Goal: Task Accomplishment & Management: Use online tool/utility

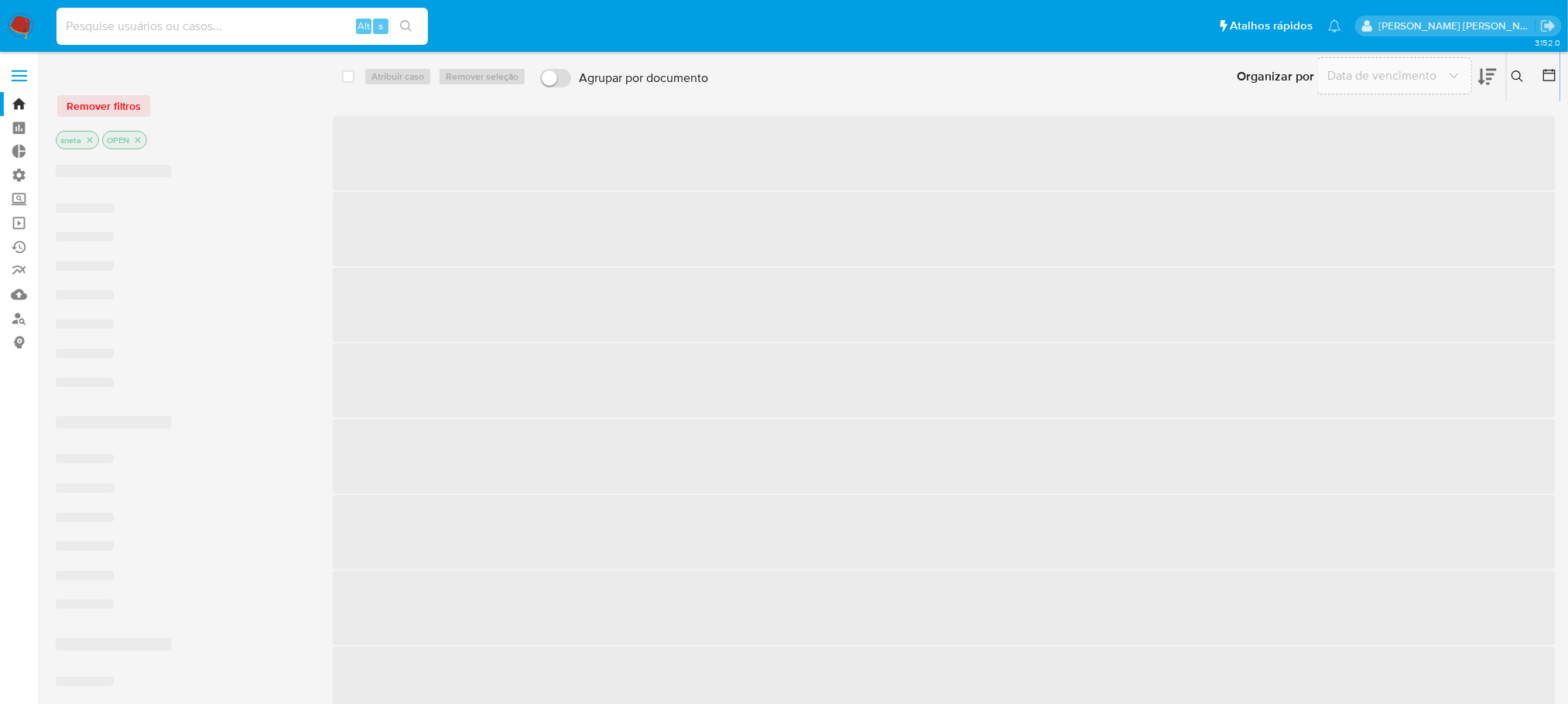
click at [146, 28] on input at bounding box center [242, 26] width 371 height 20
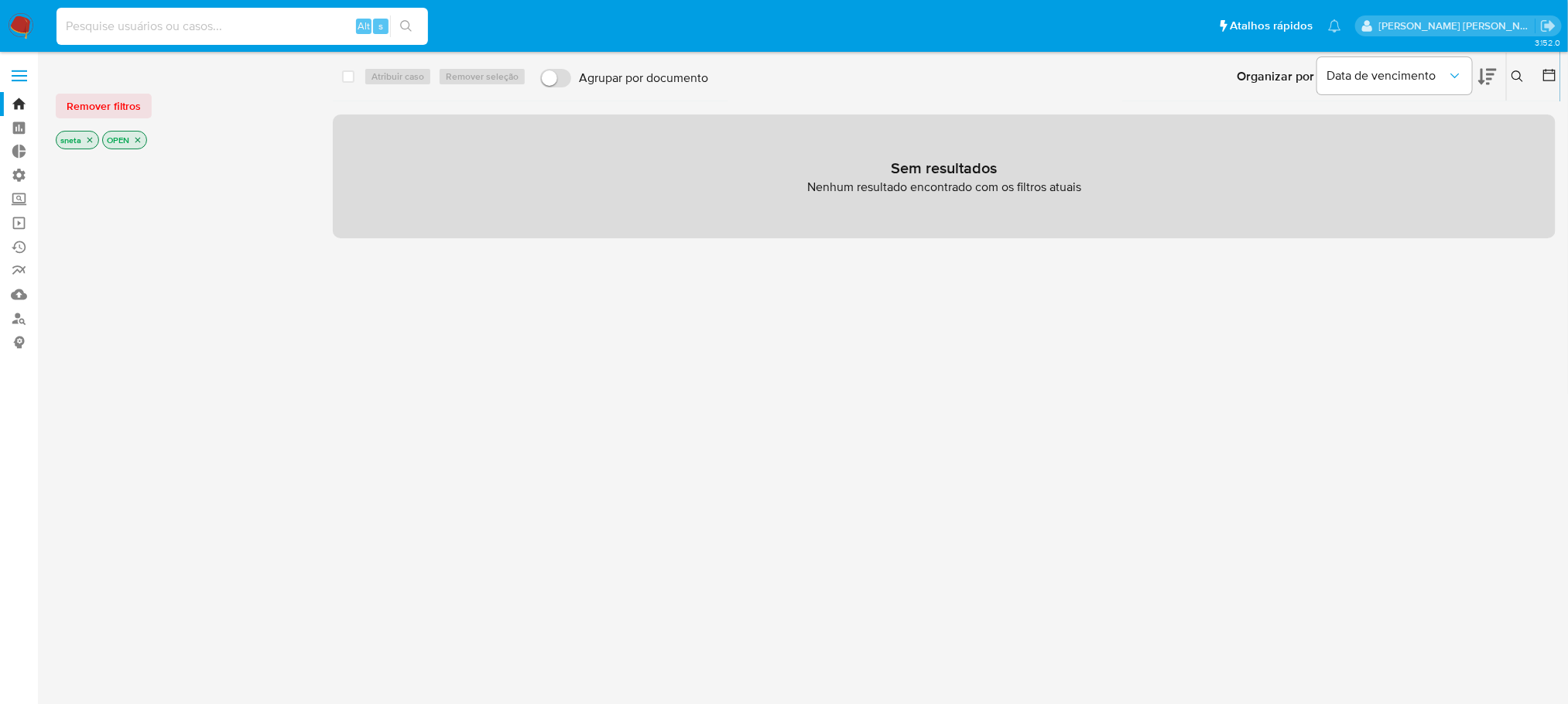
paste input "Y1ttH04LvcNy9BaYMipWRBfZ"
type input "Y1ttH04LvcNy9BaYMipWRBfZ"
click at [401, 20] on icon "search-icon" at bounding box center [405, 26] width 12 height 12
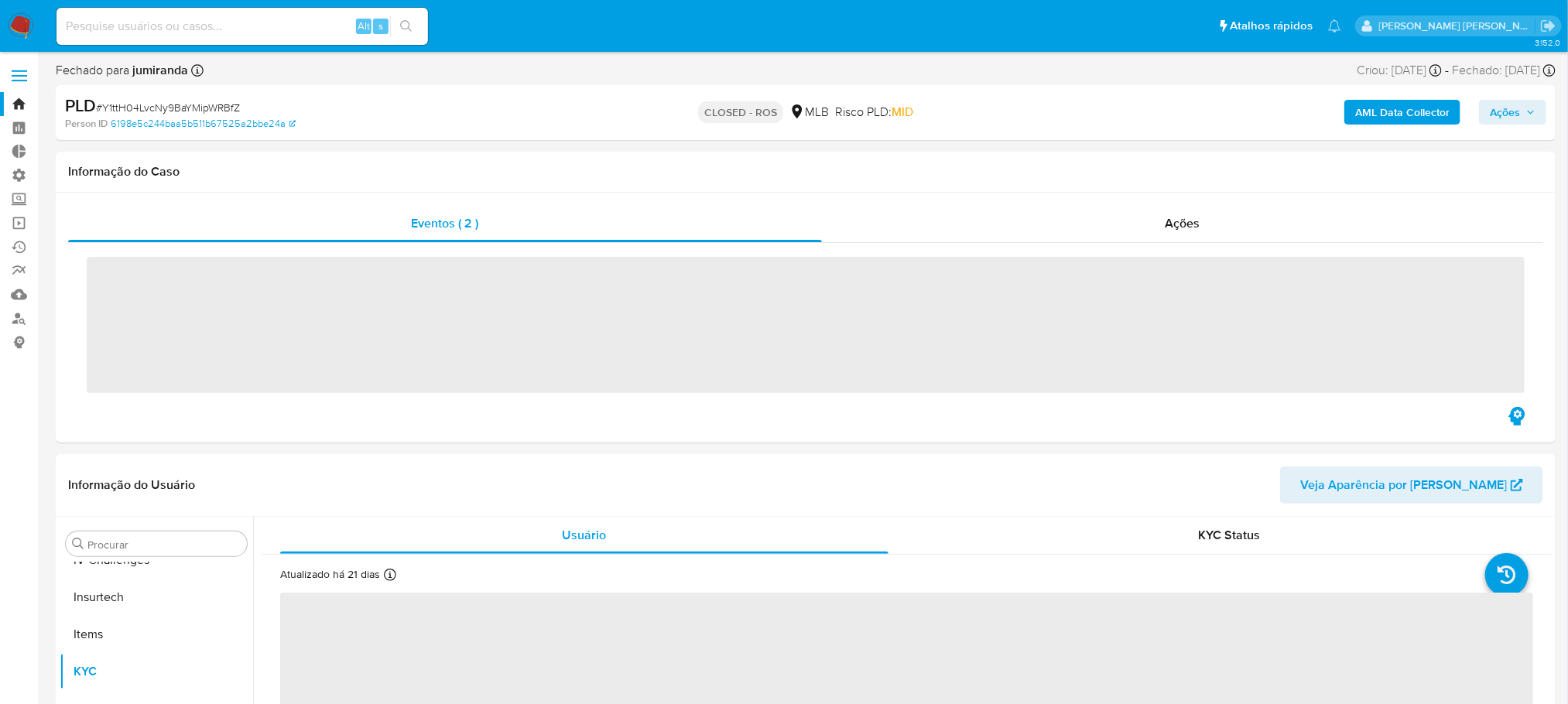
scroll to position [653, 0]
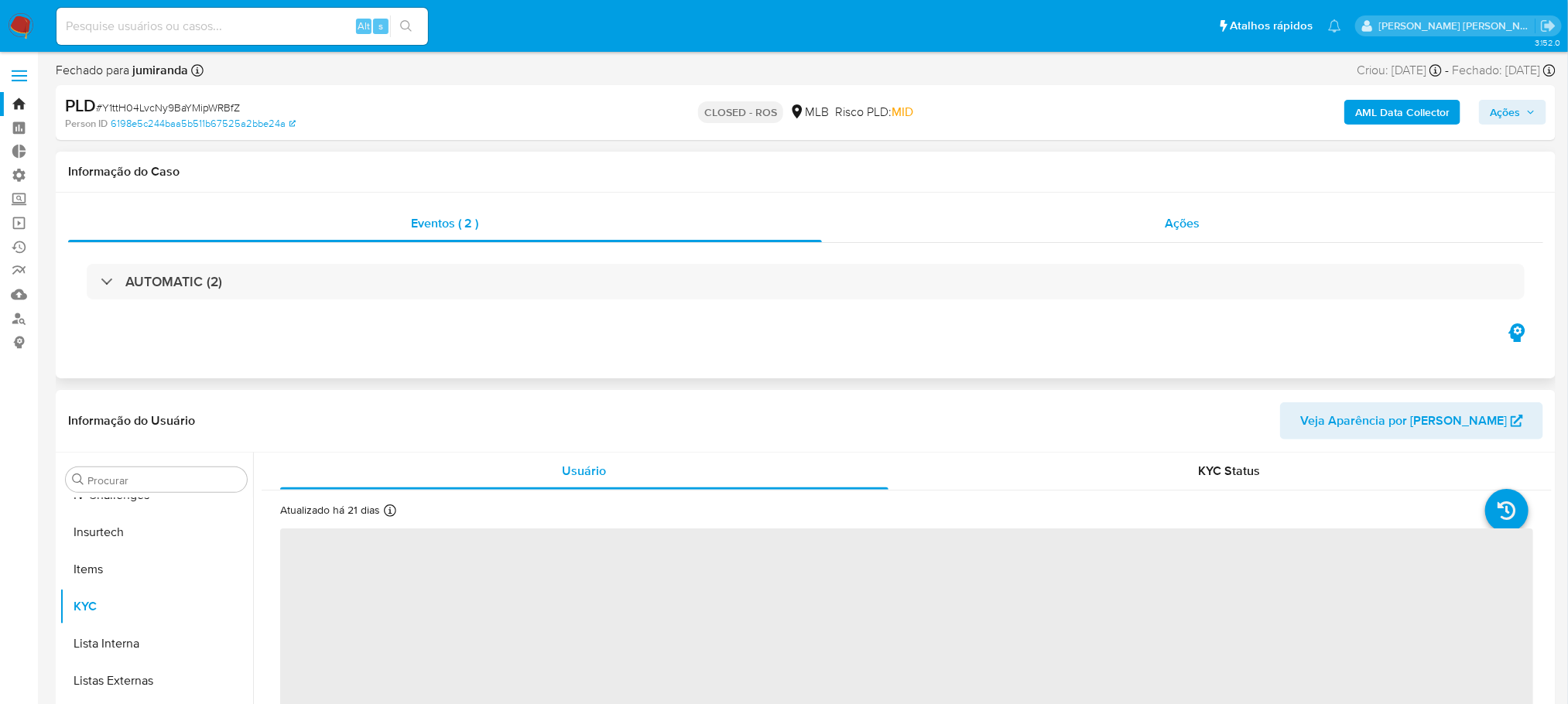
click at [1194, 217] on span "Ações" at bounding box center [1182, 223] width 35 height 18
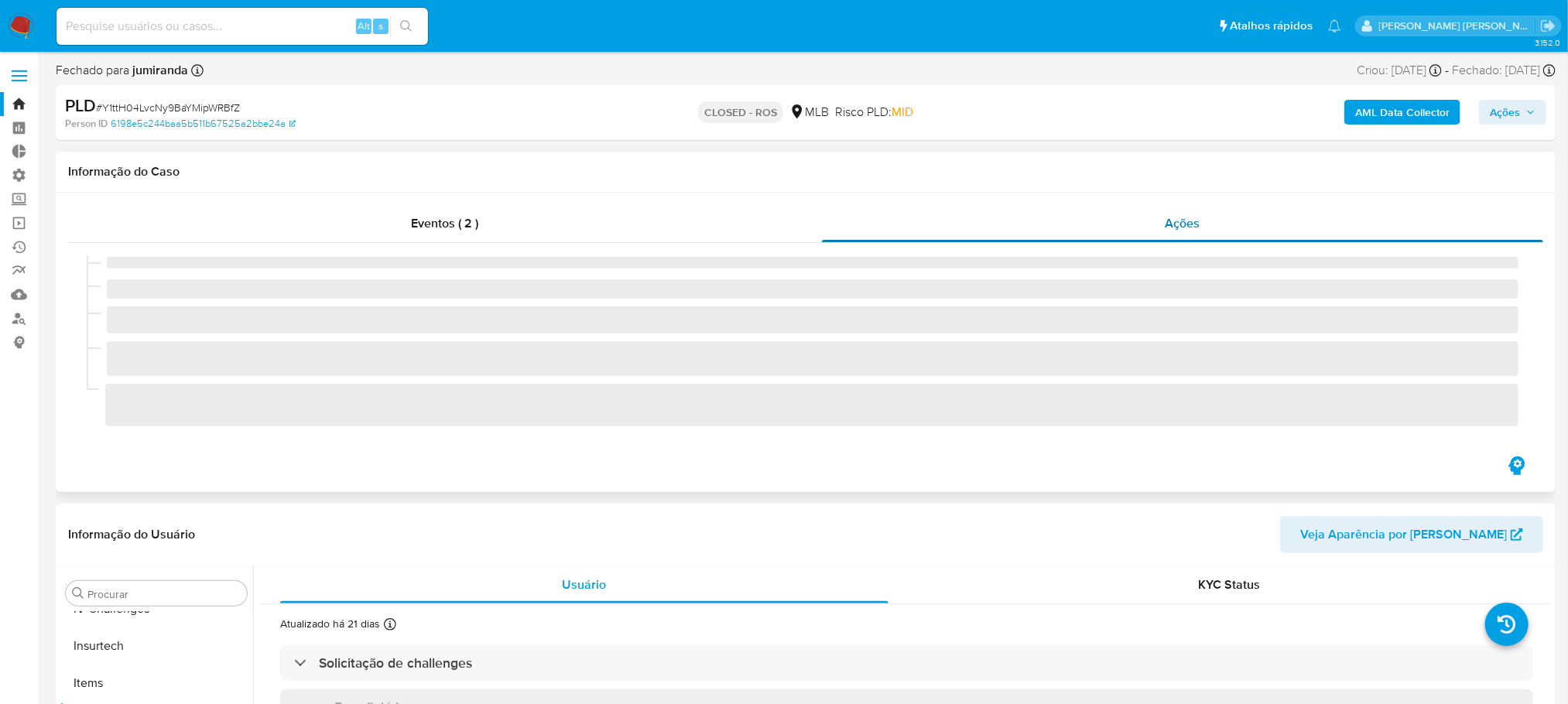
select select "10"
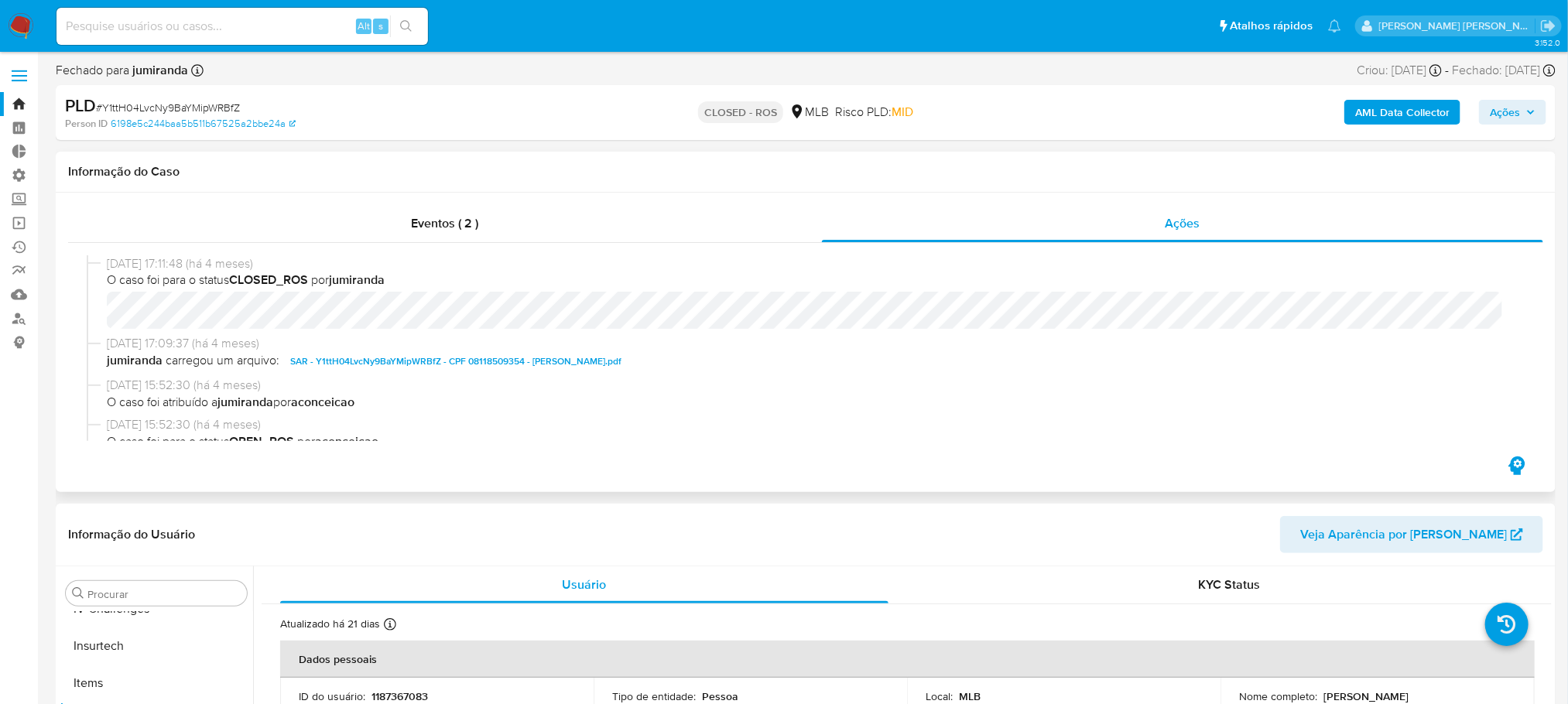
click at [464, 362] on span "SAR - Y1ttH04LvcNy9BaYMipWRBfZ - CPF 08118509354 - [PERSON_NAME].pdf" at bounding box center [456, 361] width 331 height 19
click at [479, 214] on span "Eventos ( 2 )" at bounding box center [445, 223] width 67 height 18
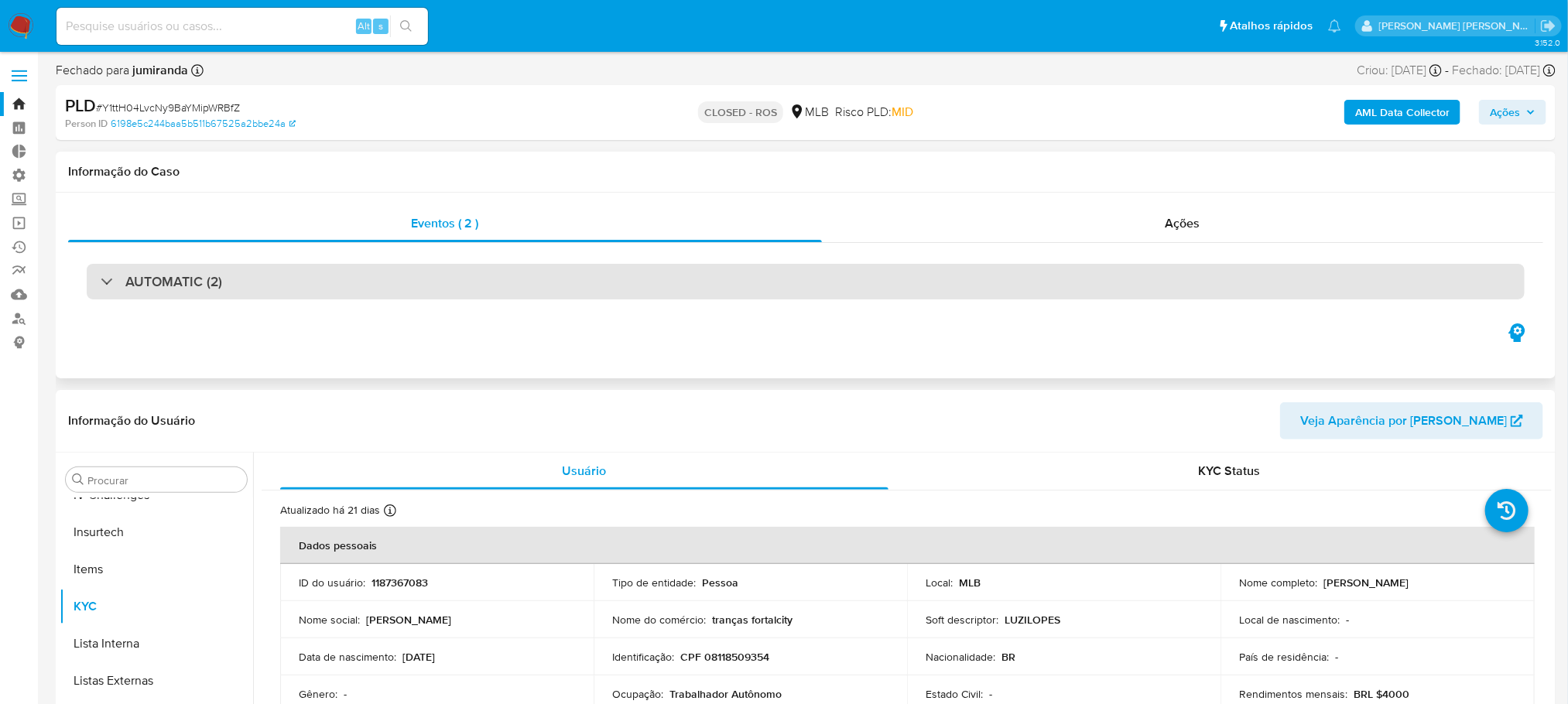
click at [135, 273] on h3 "AUTOMATIC (2)" at bounding box center [173, 281] width 97 height 17
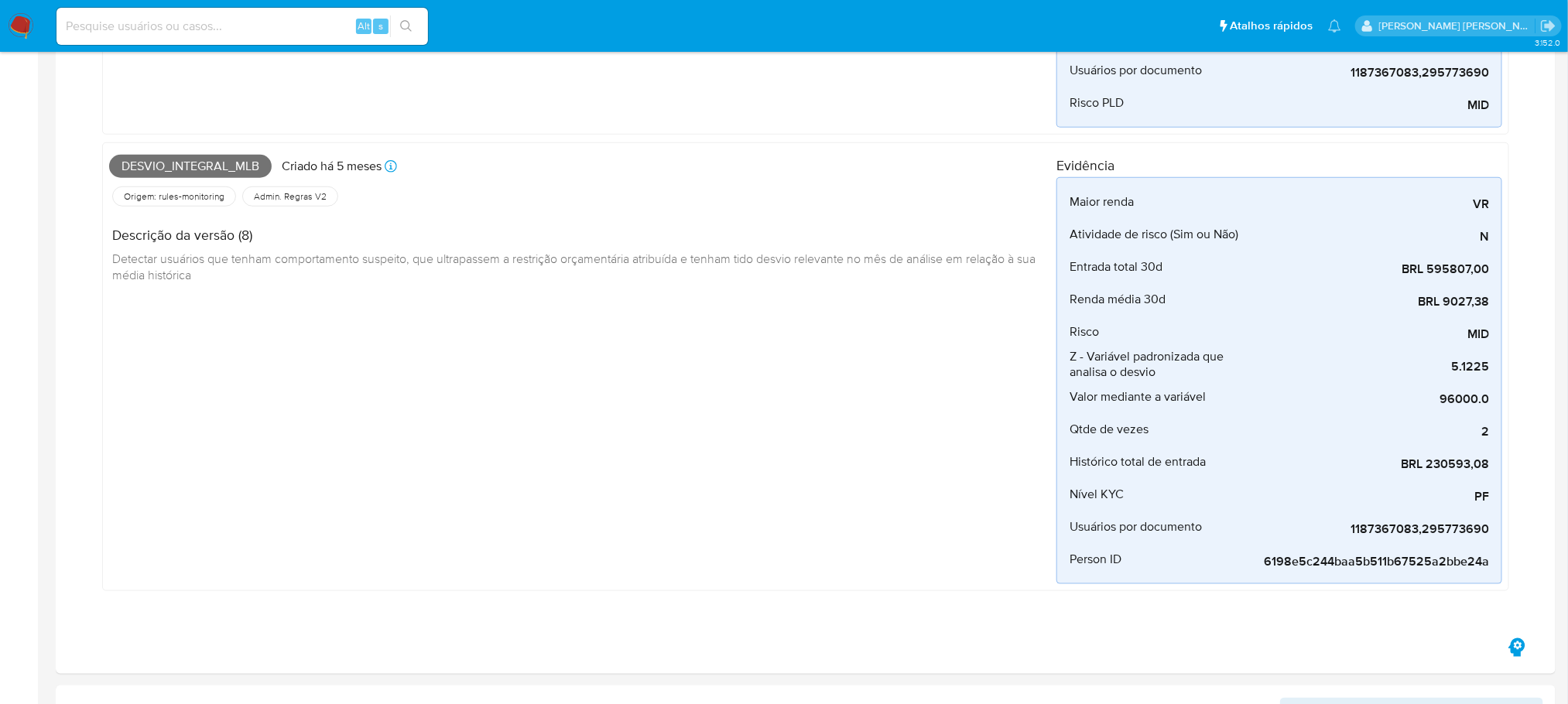
scroll to position [0, 0]
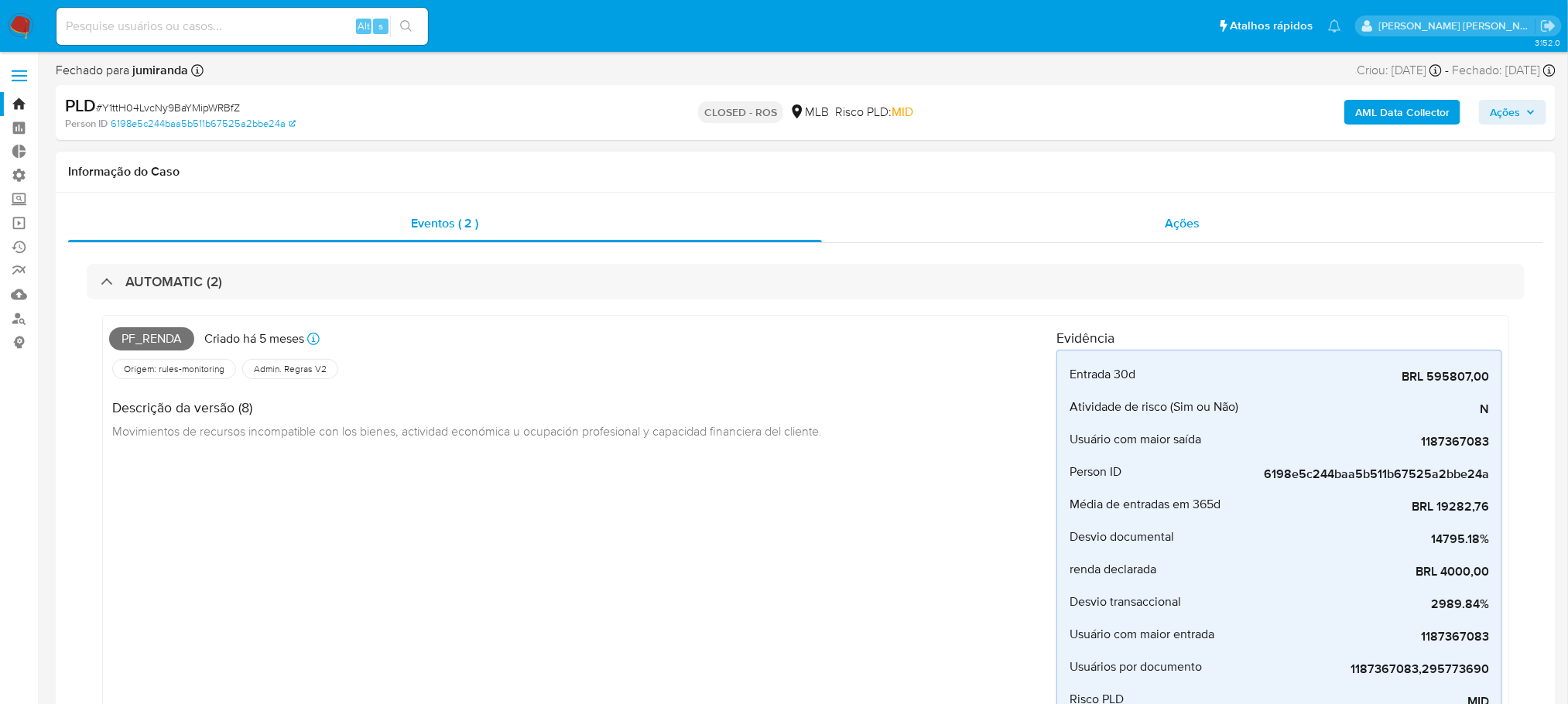
click at [1159, 225] on div "Ações" at bounding box center [1182, 223] width 721 height 37
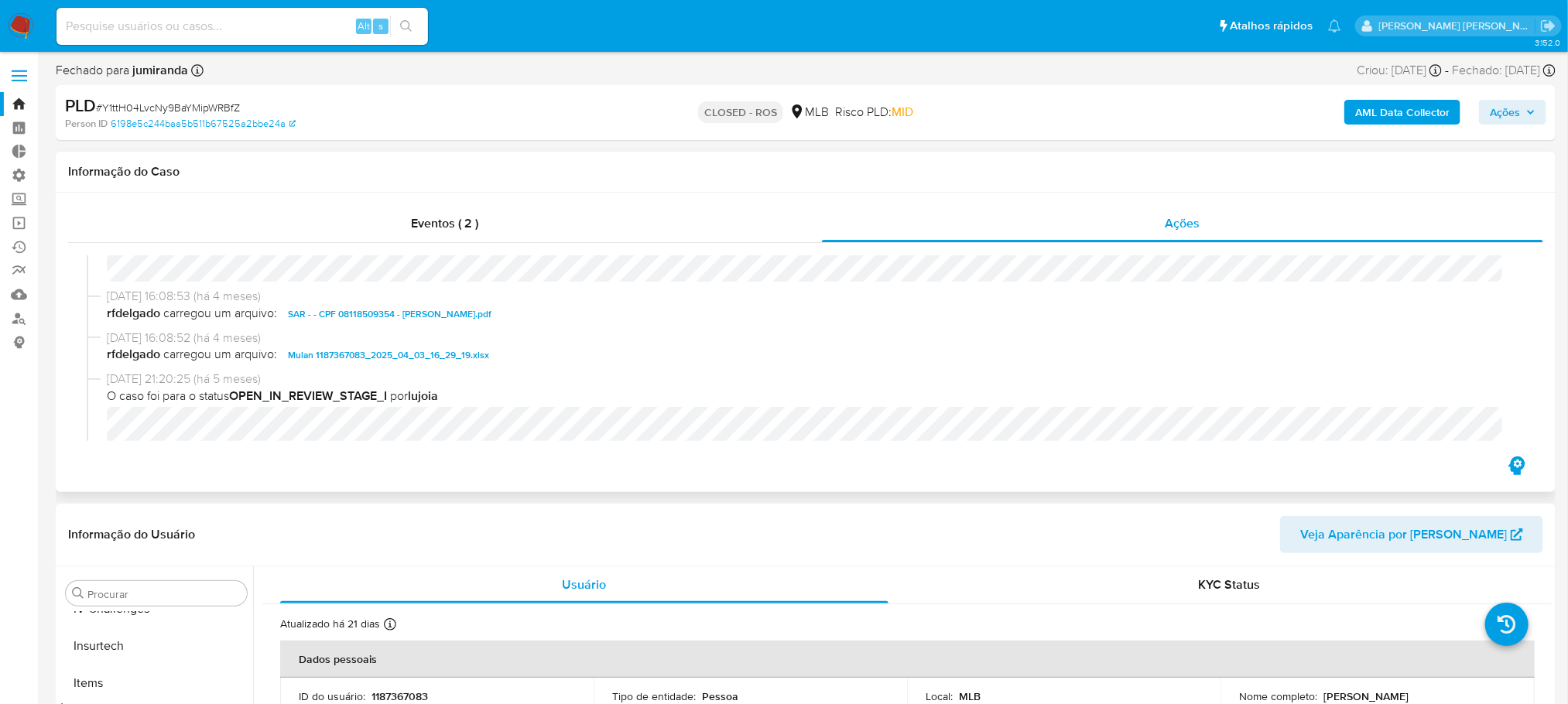
scroll to position [987, 0]
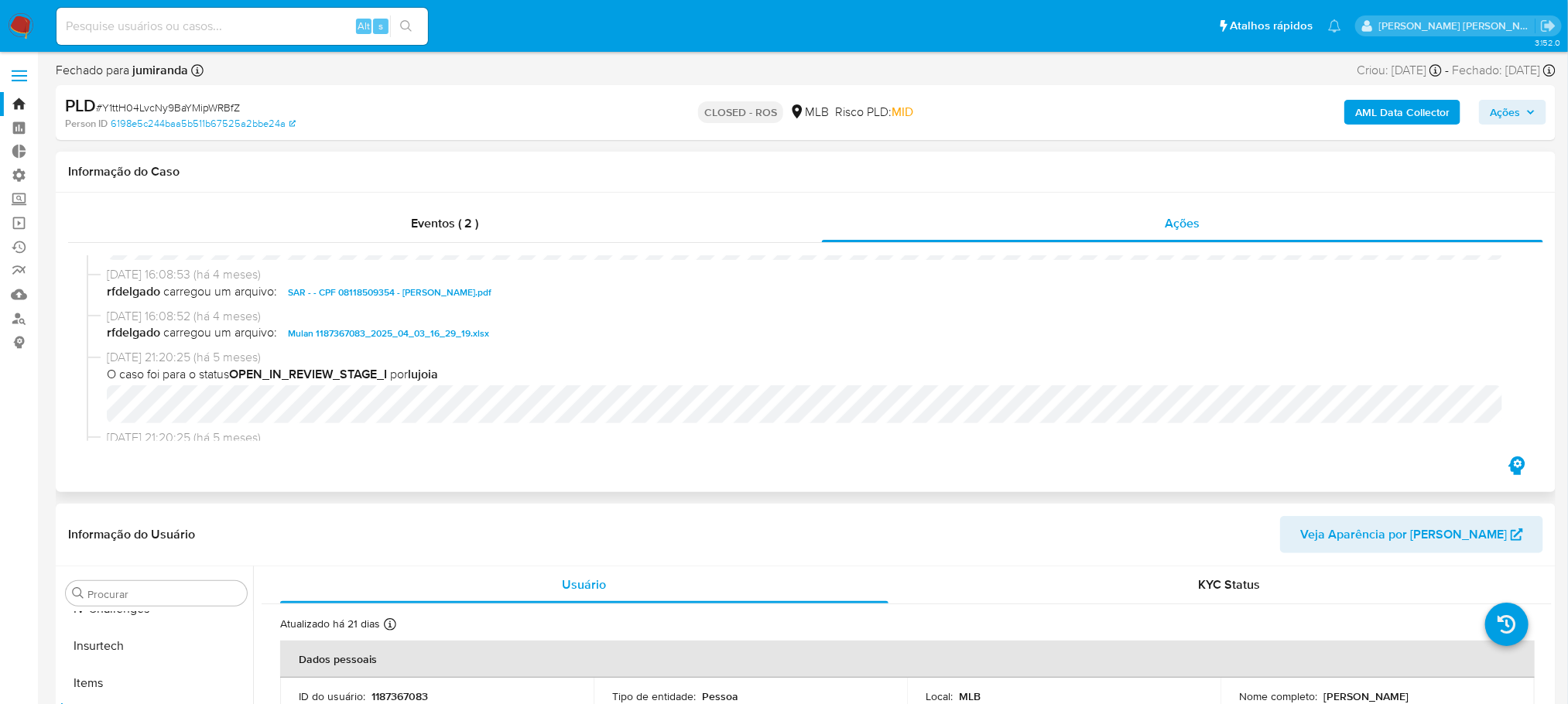
click at [422, 328] on span "Mulan 1187367083_2025_04_03_16_29_19.xlsx" at bounding box center [388, 333] width 201 height 19
drag, startPoint x: 244, startPoint y: 110, endPoint x: 106, endPoint y: 102, distance: 138.2
click at [106, 102] on div "PLD # Y1ttH04LvcNy9BaYMipWRBfZ" at bounding box center [309, 106] width 488 height 24
copy span "Y1ttH04LvcNy9BaYMipWRBfZ"
click at [136, 38] on div "Alt s" at bounding box center [242, 27] width 371 height 37
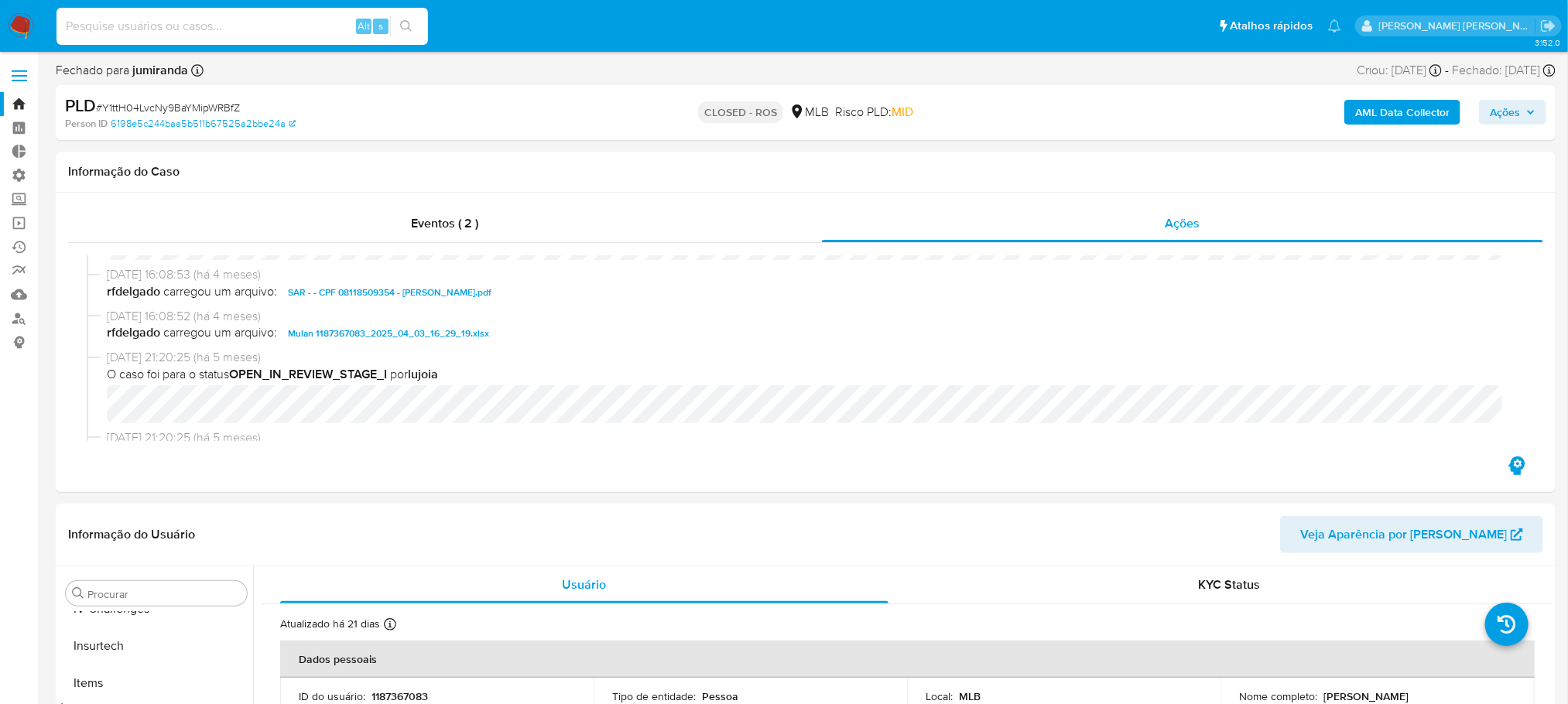
click at [133, 28] on input at bounding box center [242, 26] width 371 height 20
paste input "9DfHrQBWvqsAltO7PM4uyNar"
type input "9DfHrQBWvqsAltO7PM4uyNar"
click at [400, 22] on icon "search-icon" at bounding box center [405, 26] width 12 height 12
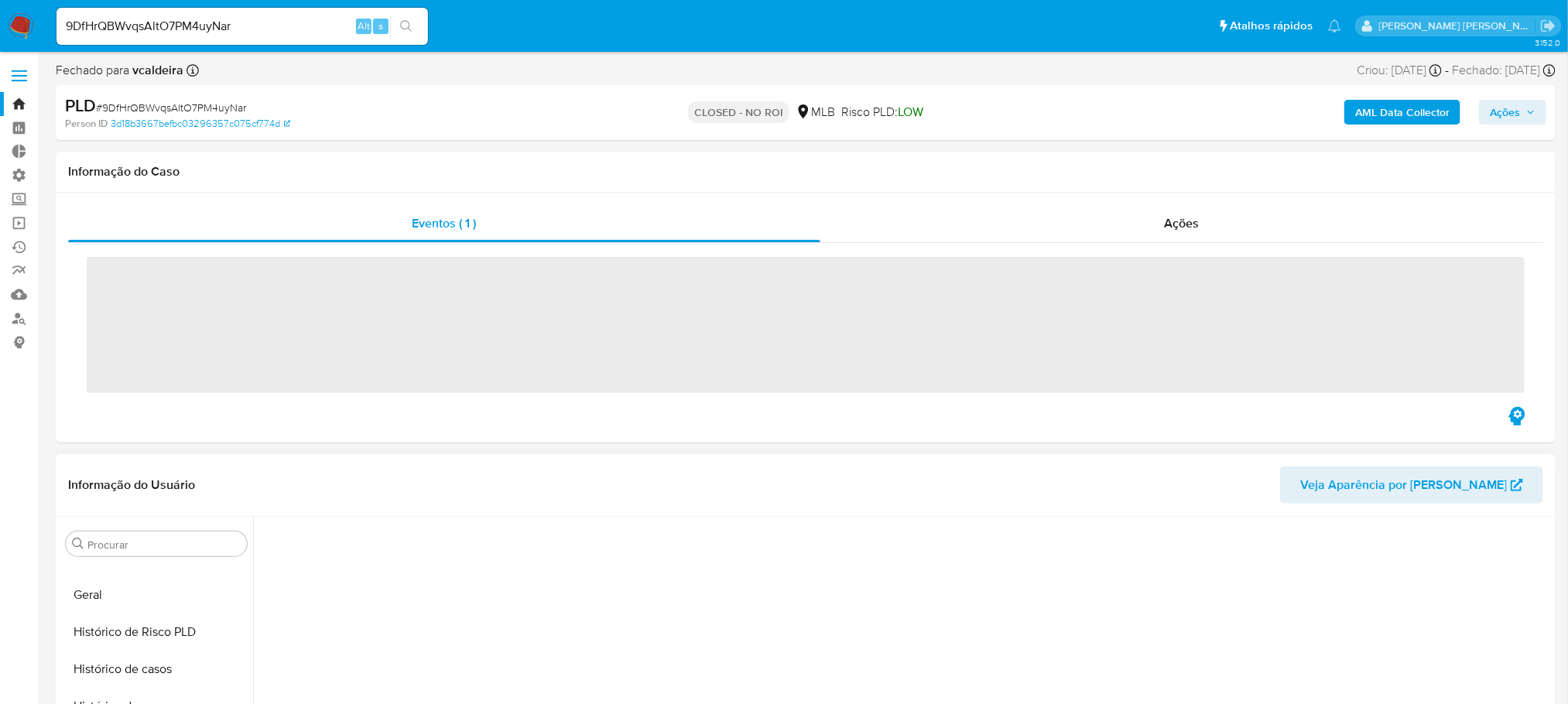
scroll to position [653, 0]
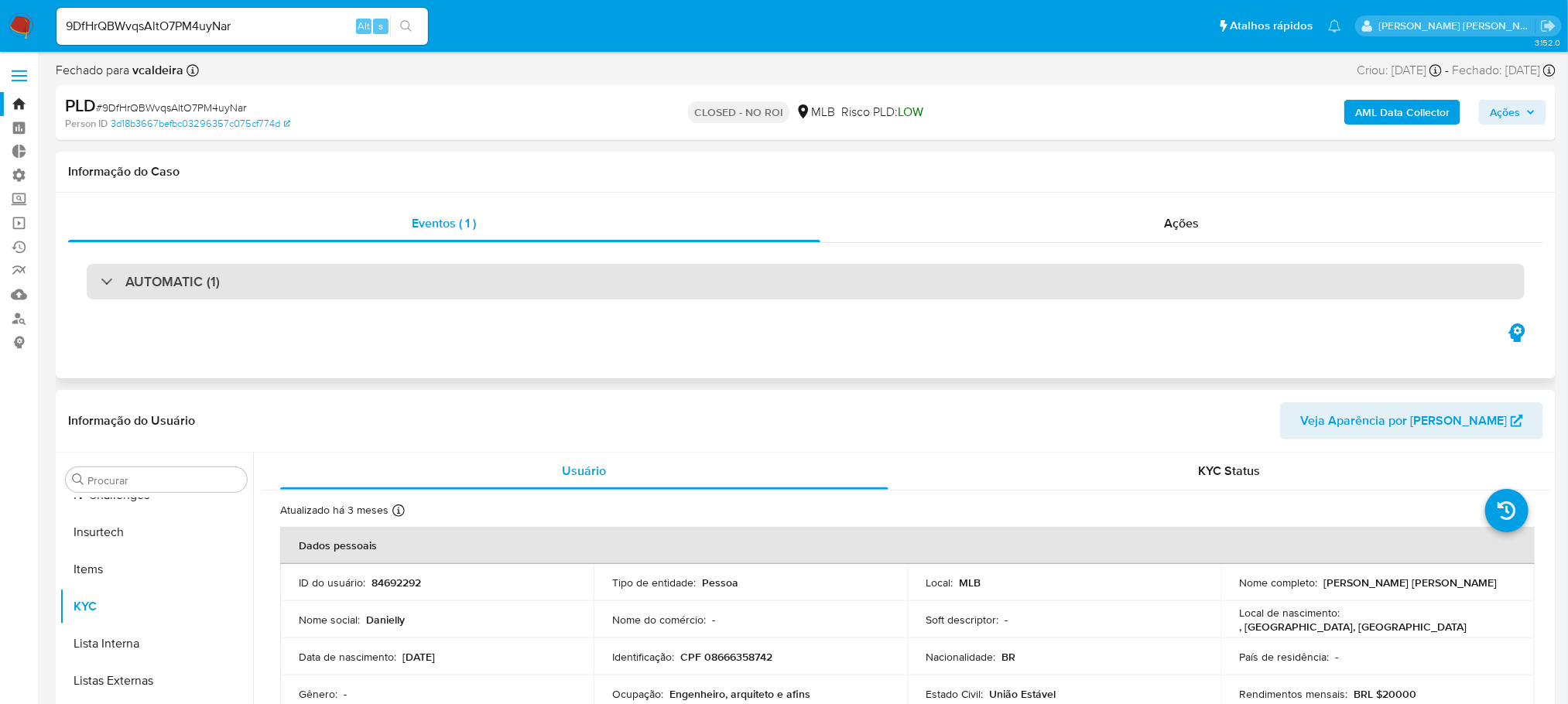
click at [123, 281] on div "AUTOMATIC (1)" at bounding box center [160, 281] width 119 height 17
select select "10"
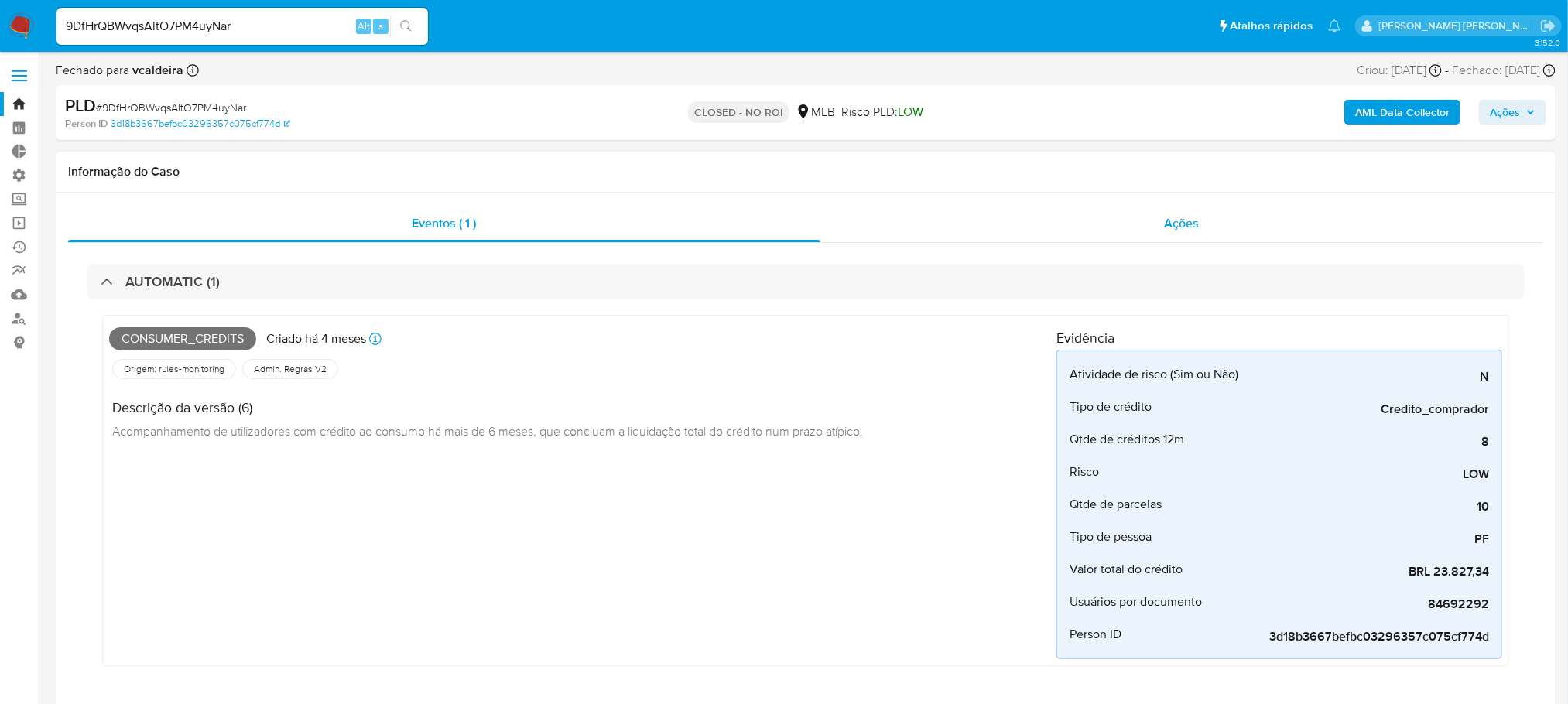
click at [1222, 216] on div "Ações" at bounding box center [1182, 223] width 723 height 37
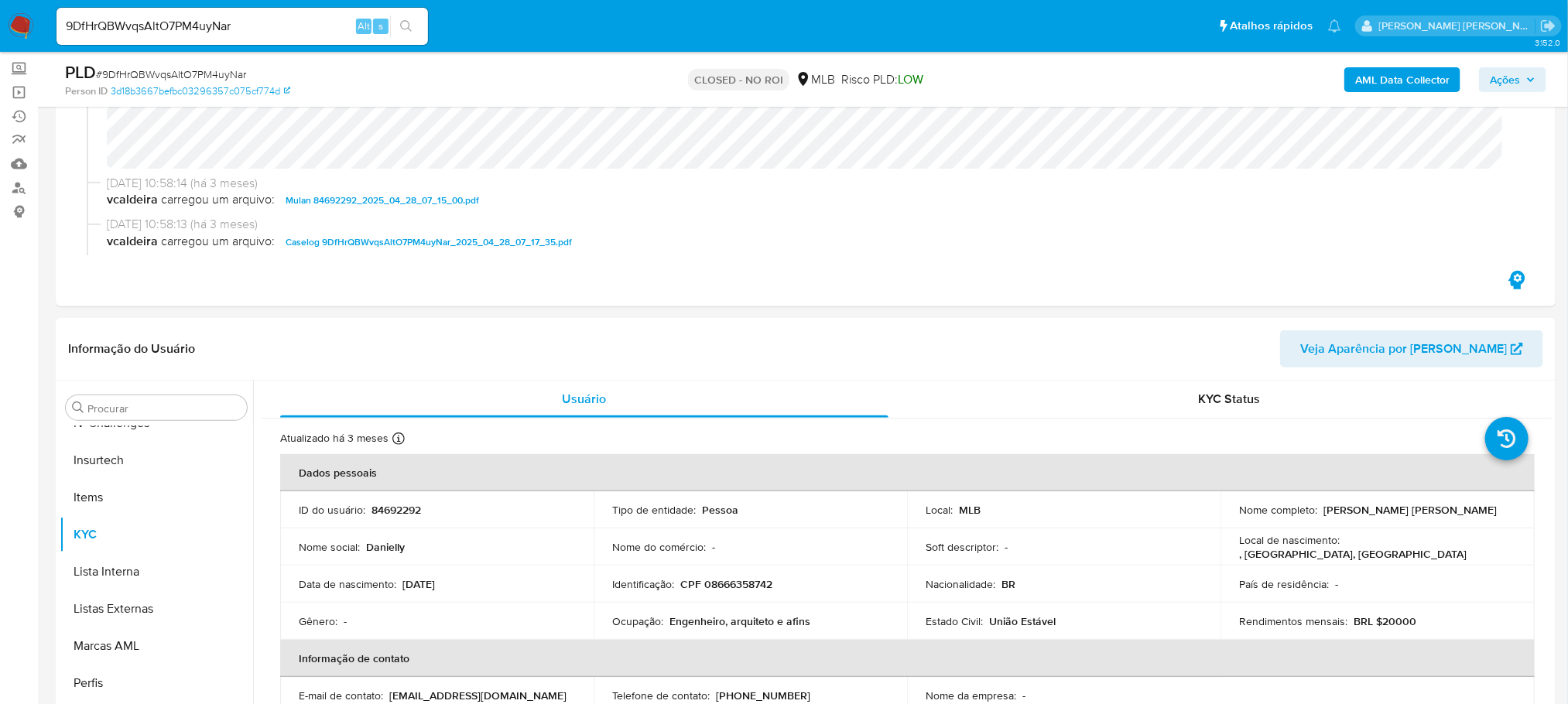
scroll to position [151, 0]
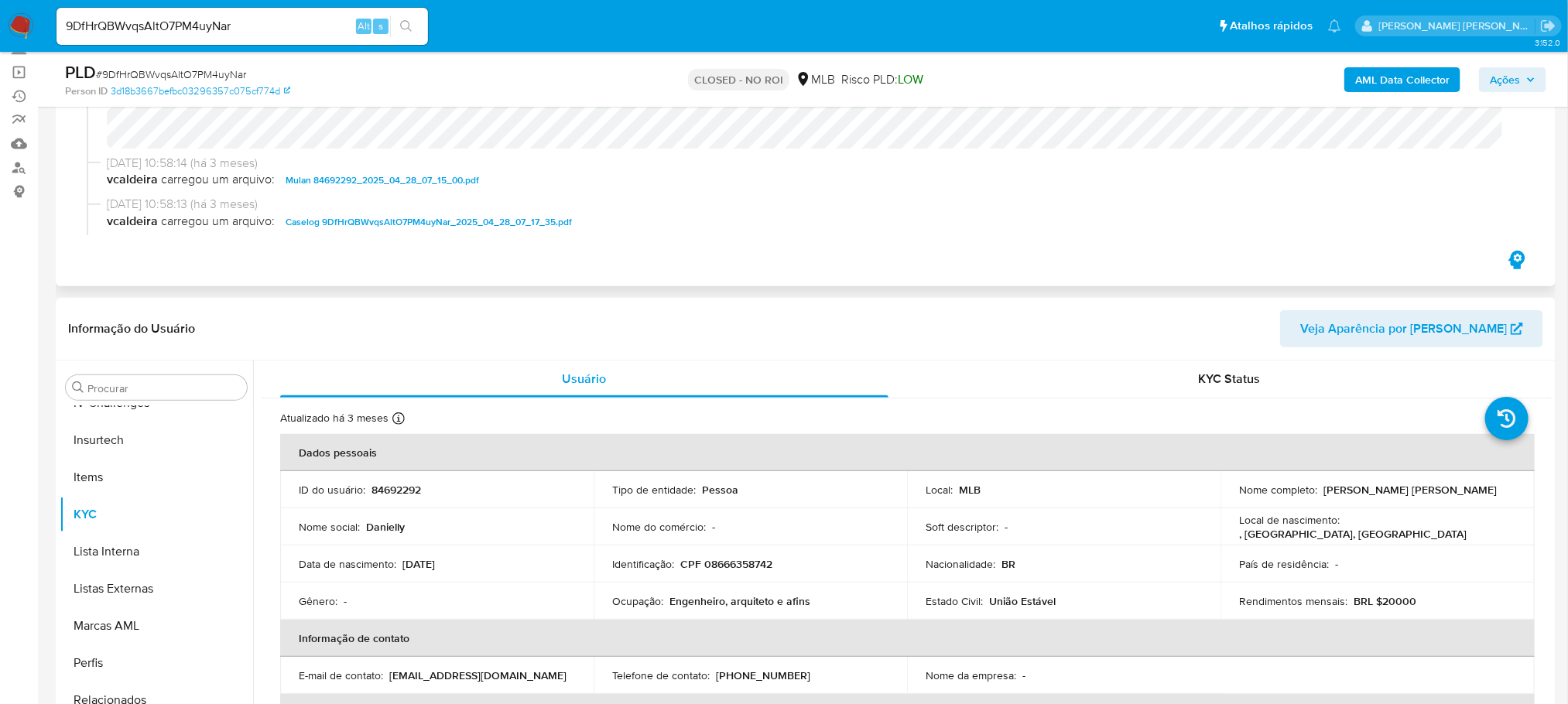
click at [409, 223] on span "Caselog 9DfHrQBWvqsAltO7PM4uyNar_2025_04_28_07_17_35.pdf" at bounding box center [428, 222] width 286 height 19
click at [379, 176] on span "Mulan 84692292_2025_04_28_07_15_00.pdf" at bounding box center [382, 179] width 193 height 19
drag, startPoint x: 279, startPoint y: 30, endPoint x: 0, endPoint y: 63, distance: 280.9
paste input "IlAiQyhNHgyXeCHlAarAGEfI"
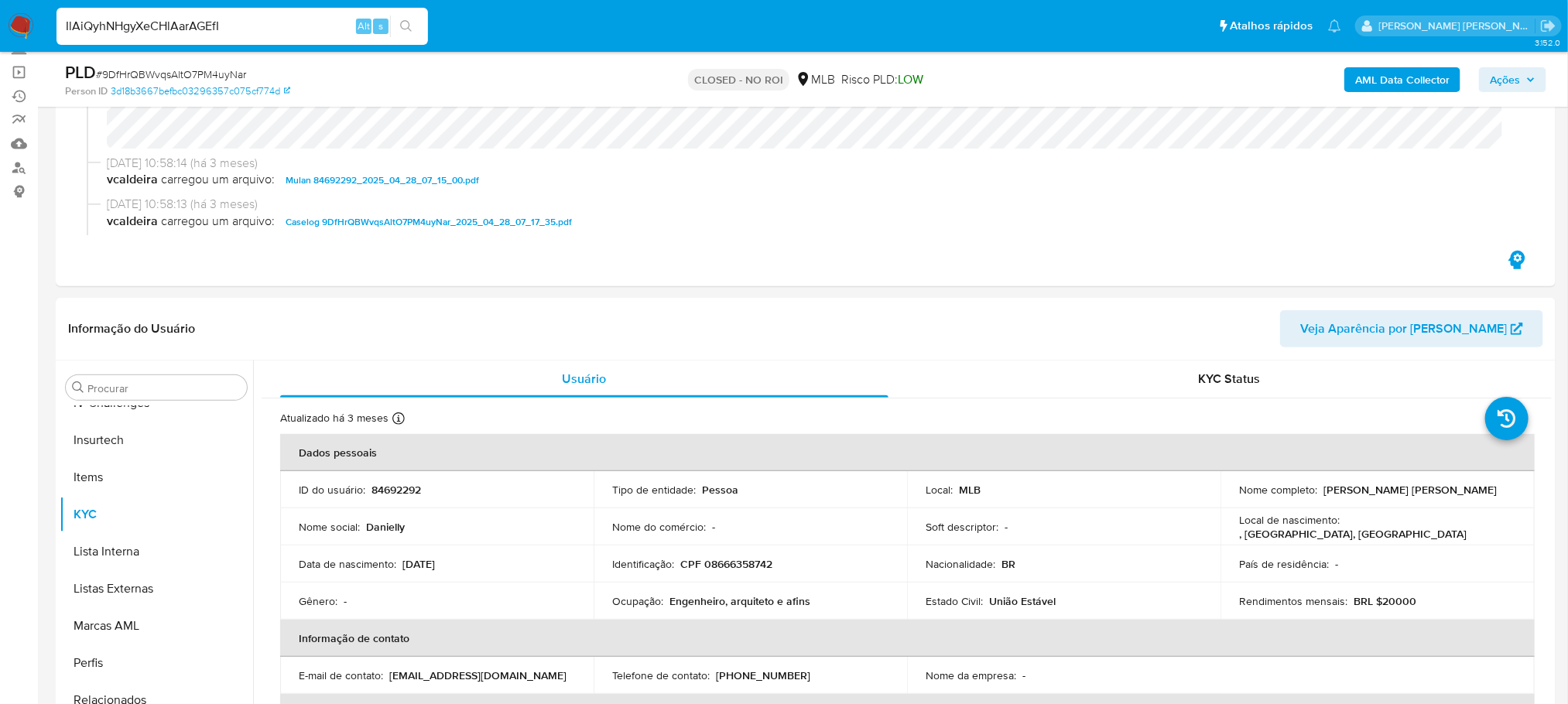
type input "IlAiQyhNHgyXeCHlAarAGEfI"
click at [411, 21] on icon "search-icon" at bounding box center [405, 26] width 12 height 12
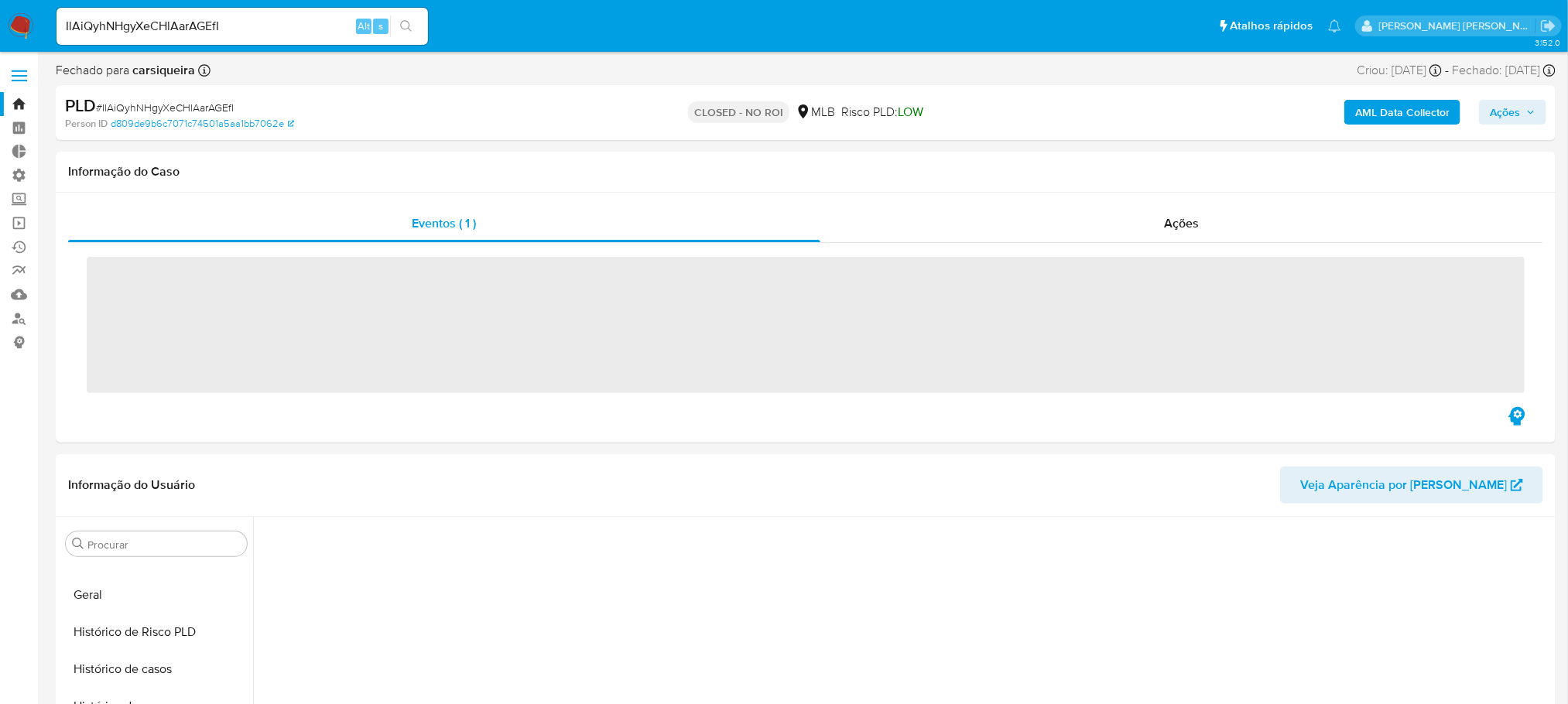
scroll to position [653, 0]
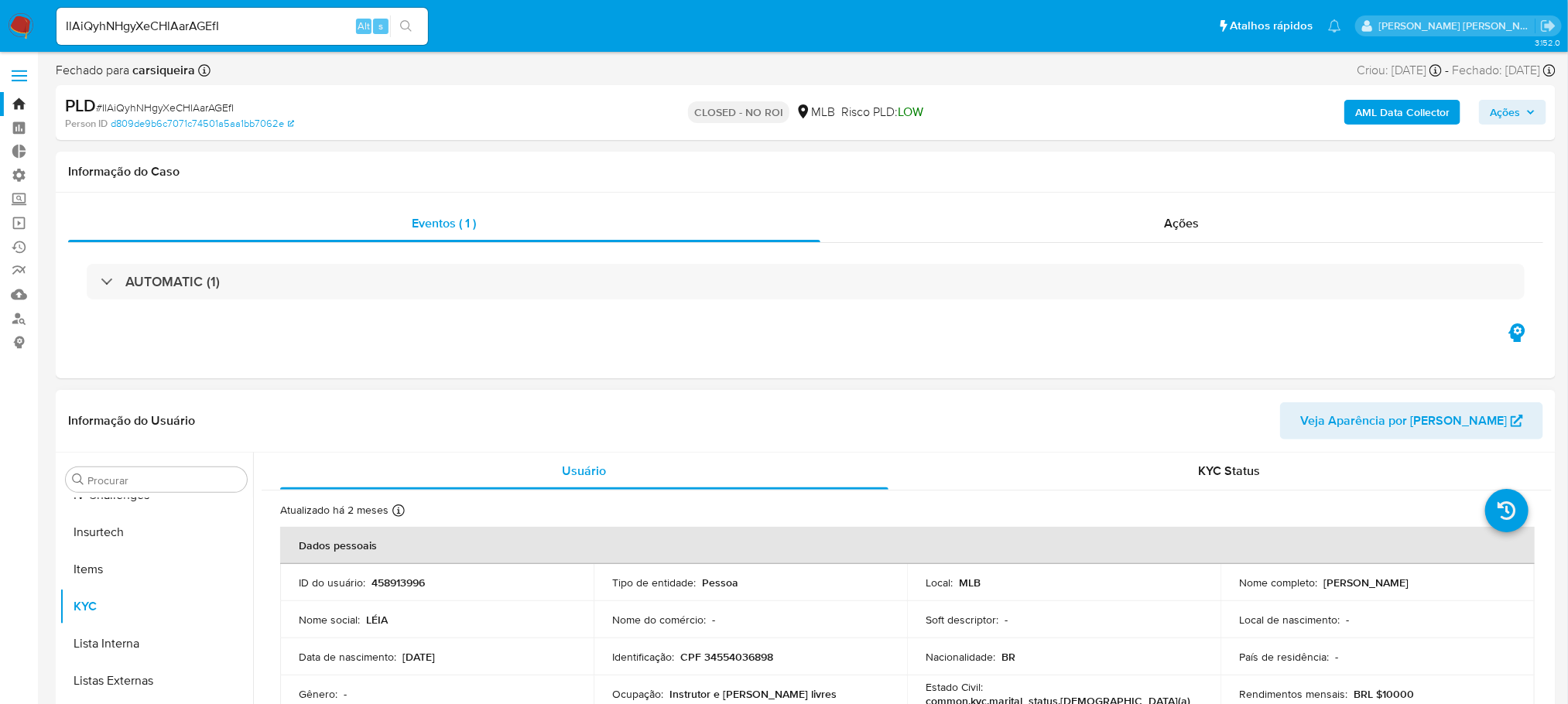
select select "10"
click at [1185, 219] on span "Ações" at bounding box center [1181, 223] width 35 height 18
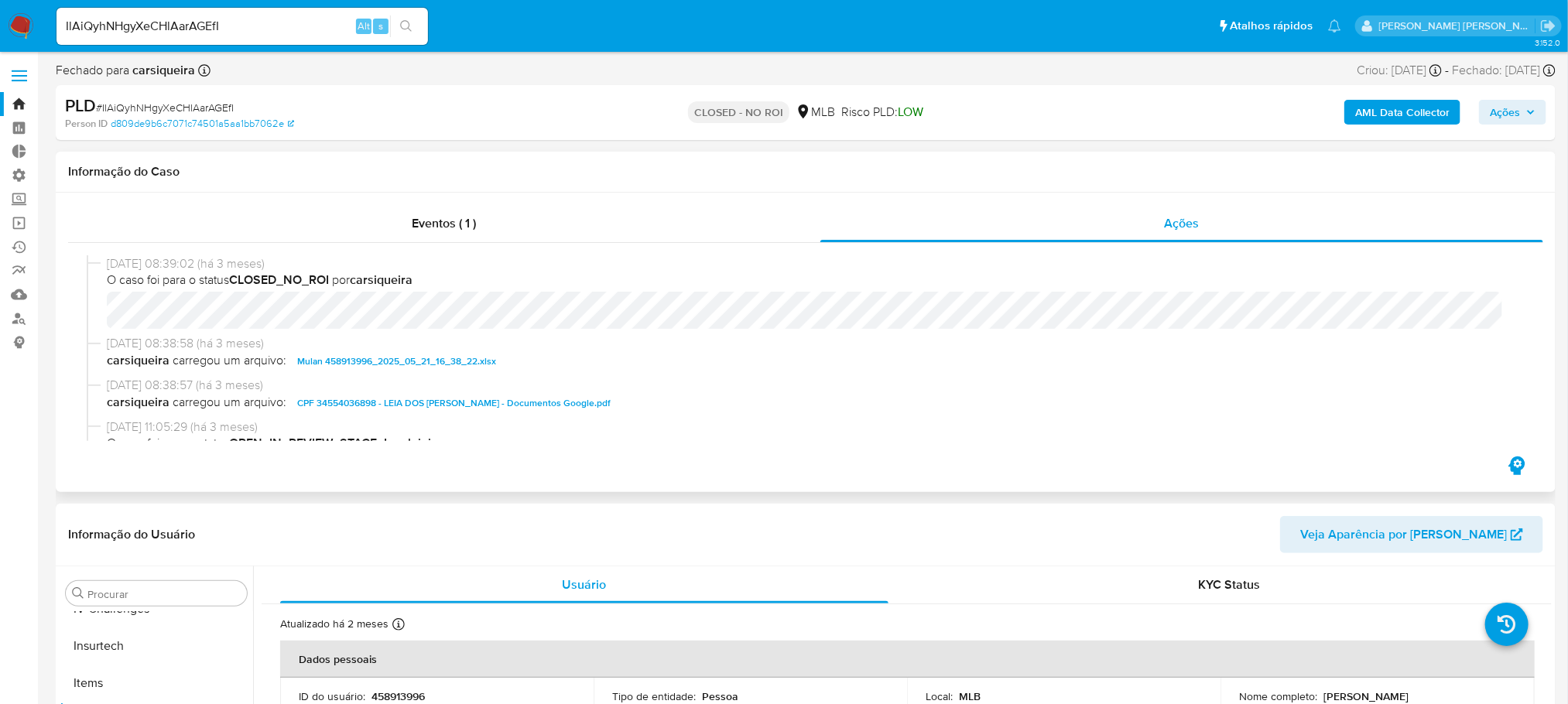
click at [363, 402] on span "CPF 34554036898 - LEIA DOS [PERSON_NAME] - Documentos Google.pdf" at bounding box center [454, 403] width 314 height 19
click at [246, 26] on input "IlAiQyhNHgyXeCHlAarAGEfI" at bounding box center [242, 26] width 371 height 20
drag, startPoint x: 242, startPoint y: 24, endPoint x: 0, endPoint y: 33, distance: 242.2
click at [0, 33] on nav "Pausado Ver notificaciones IlAiQyhNHgyXeCHlAarAGEfI Alt s Atalhos rápidos Presi…" at bounding box center [784, 26] width 1568 height 52
paste input "fQTZ13IxHavnwekIbHeOHIvY"
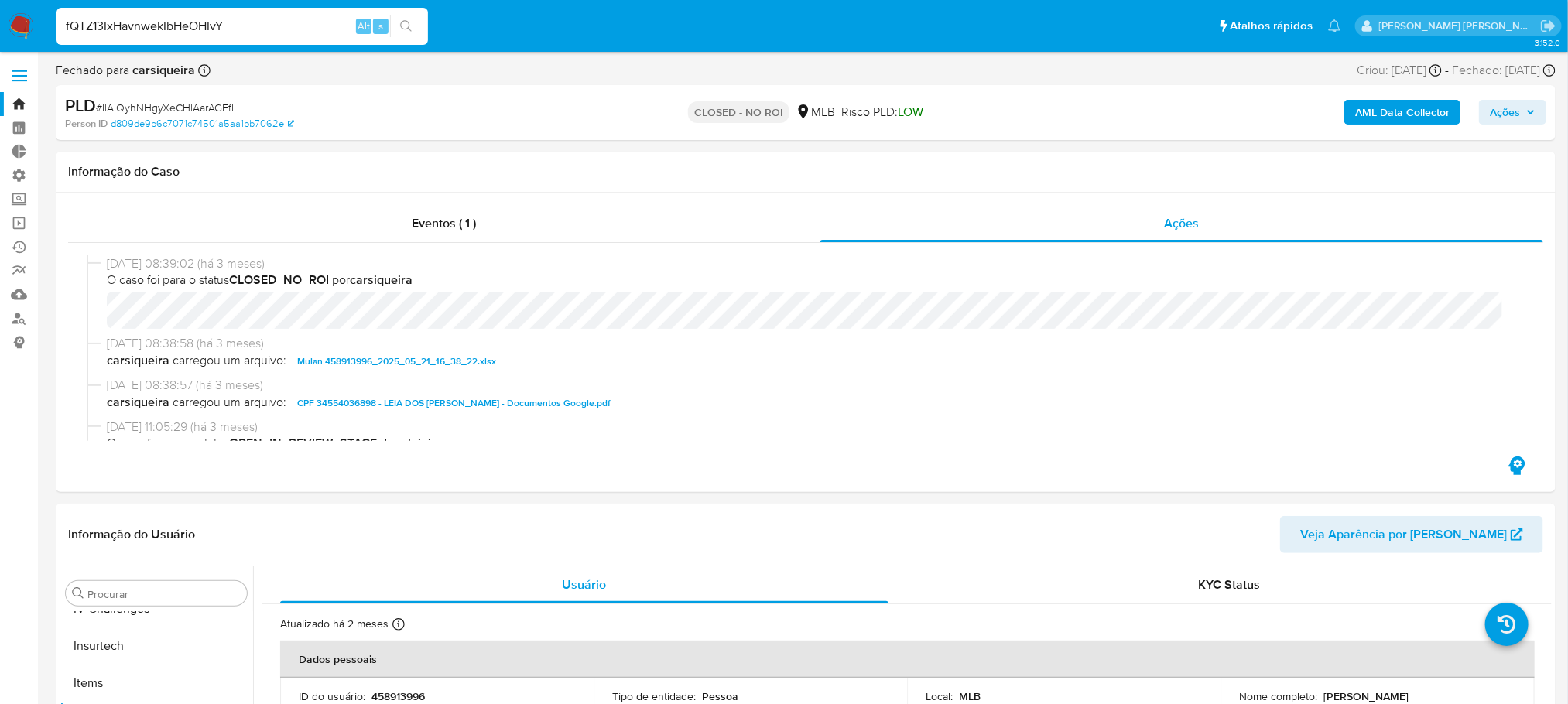
type input "fQTZ13IxHavnwekIbHeOHIvY"
click at [411, 24] on icon "search-icon" at bounding box center [405, 26] width 12 height 12
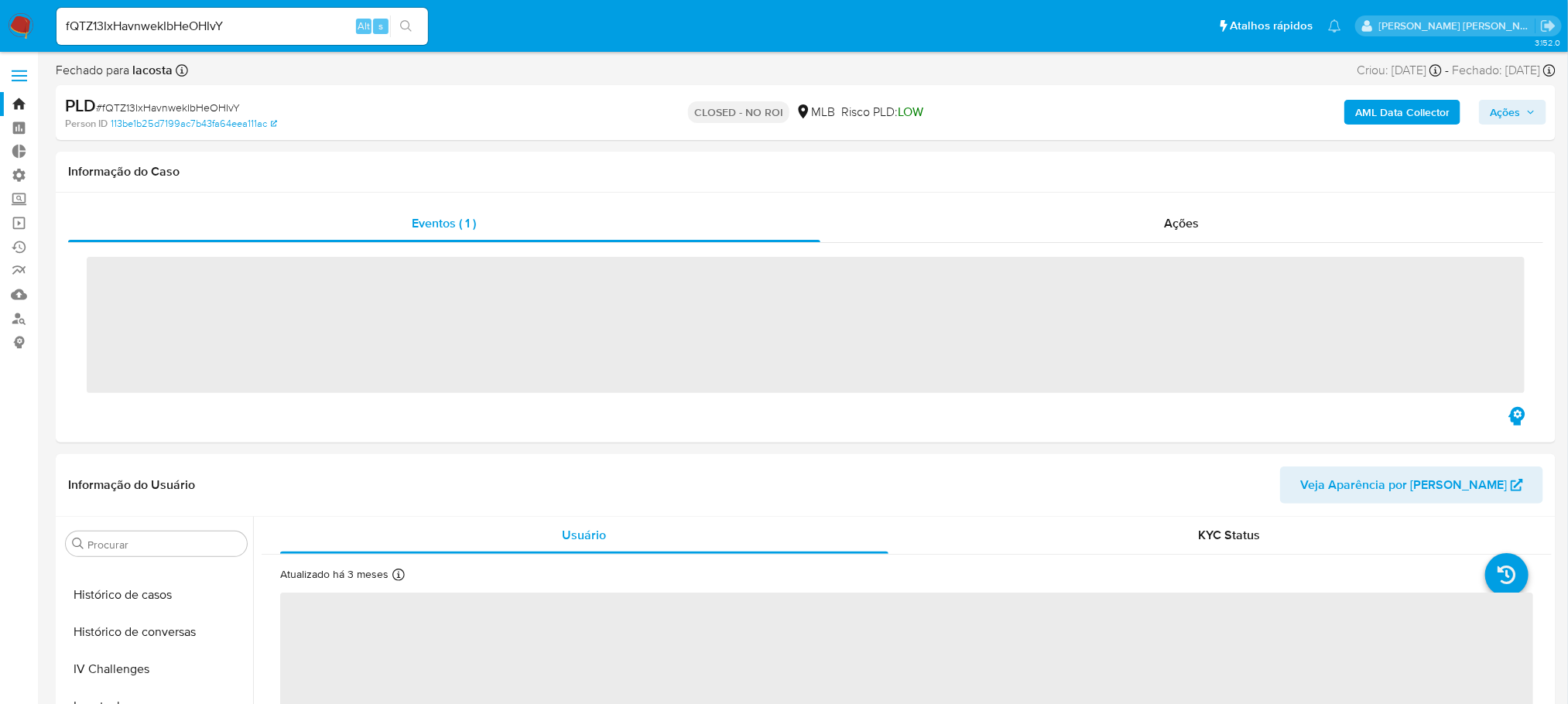
scroll to position [653, 0]
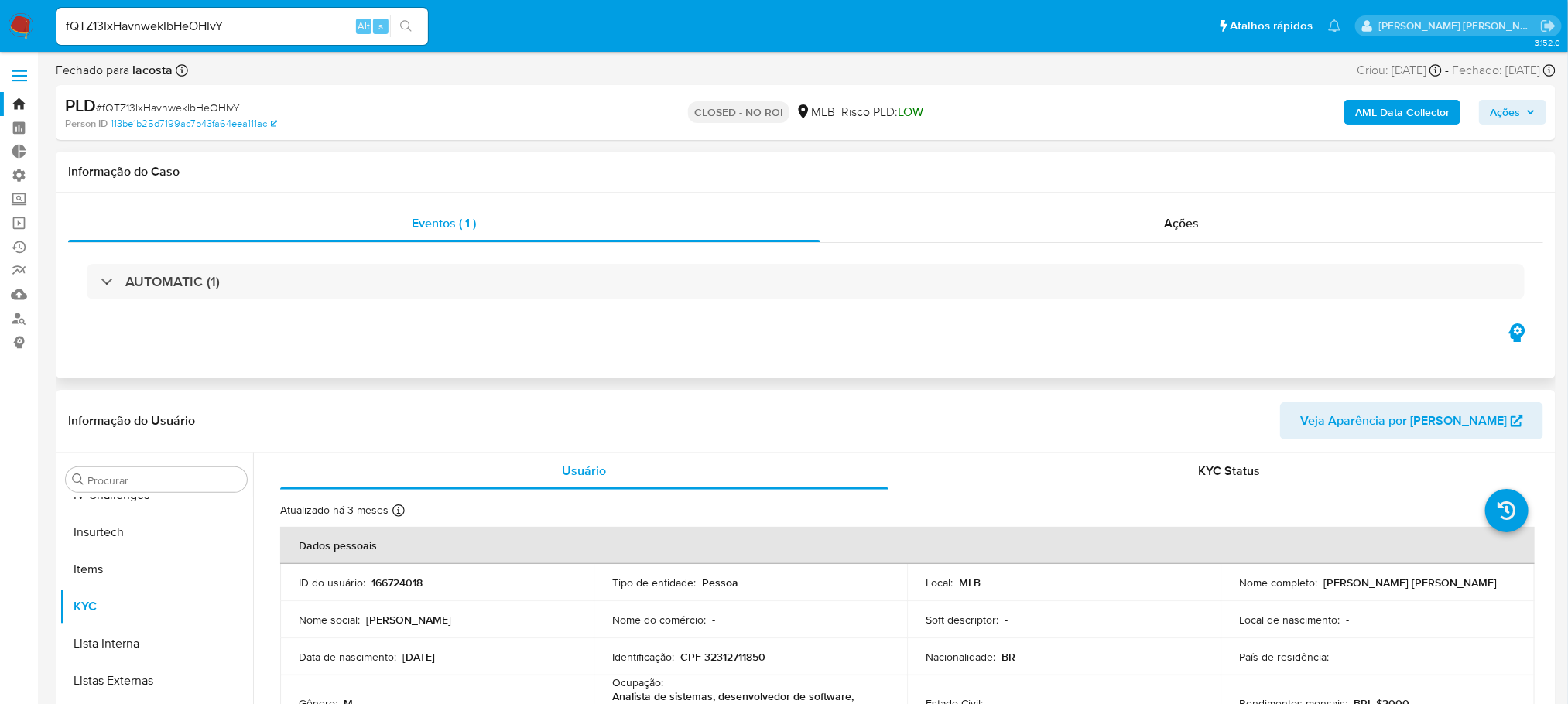
select select "10"
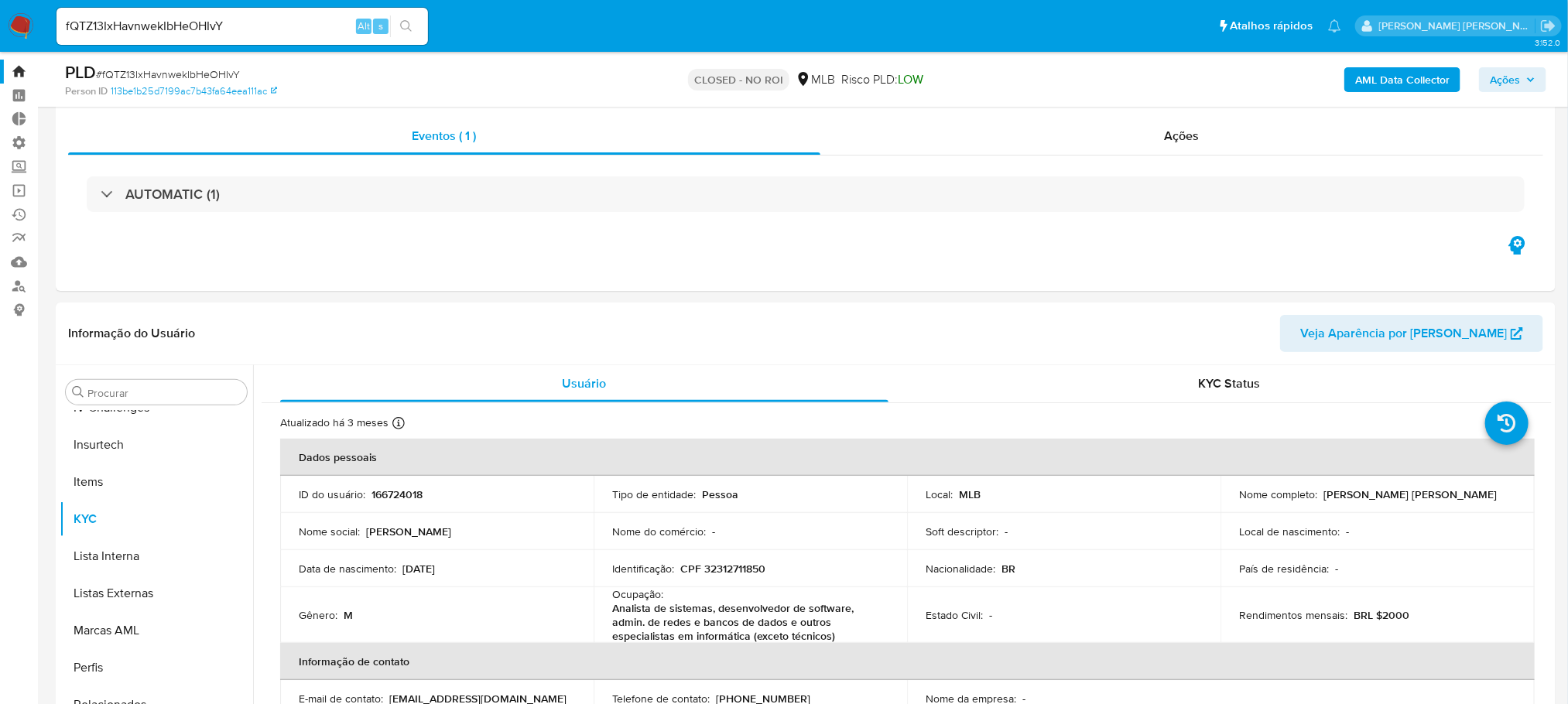
scroll to position [37, 0]
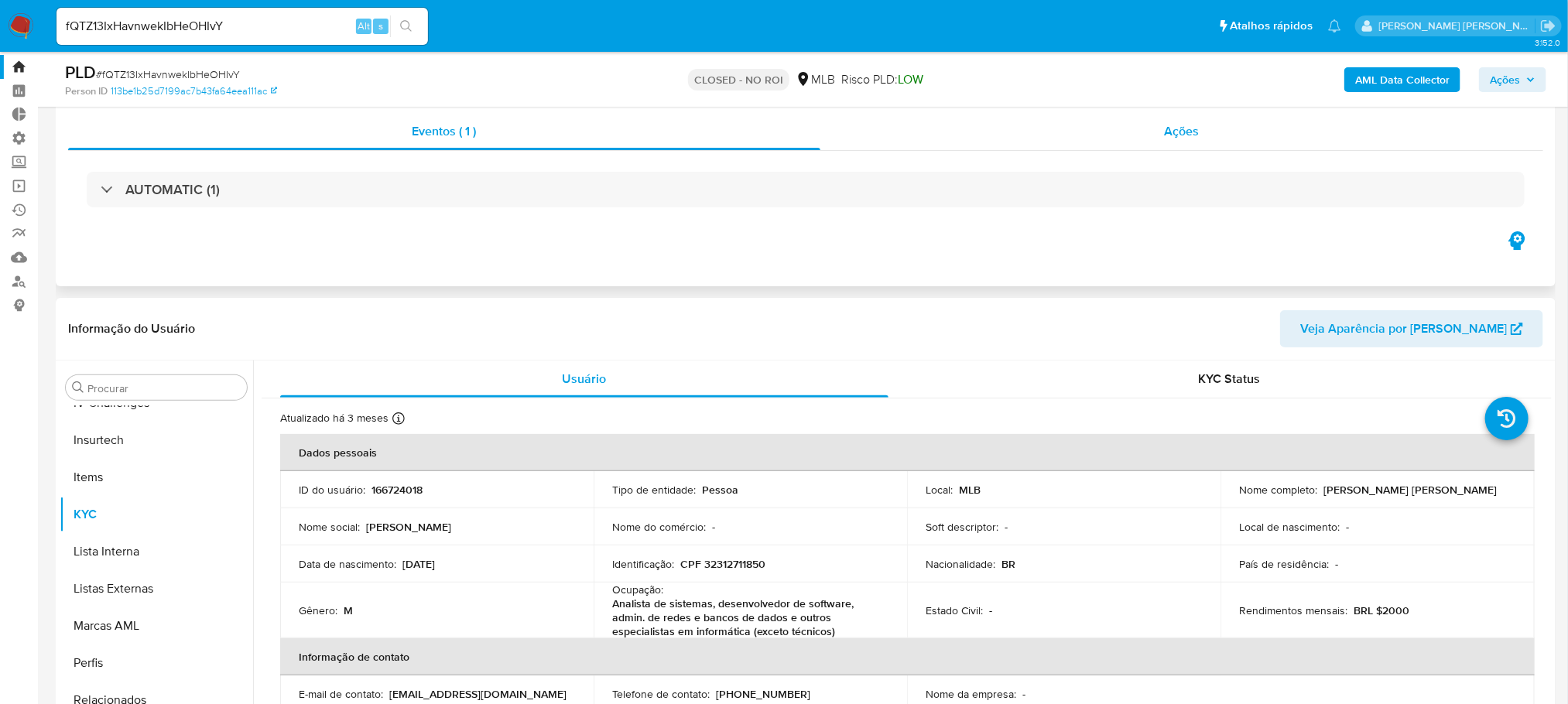
click at [1219, 121] on div "Ações" at bounding box center [1182, 132] width 723 height 37
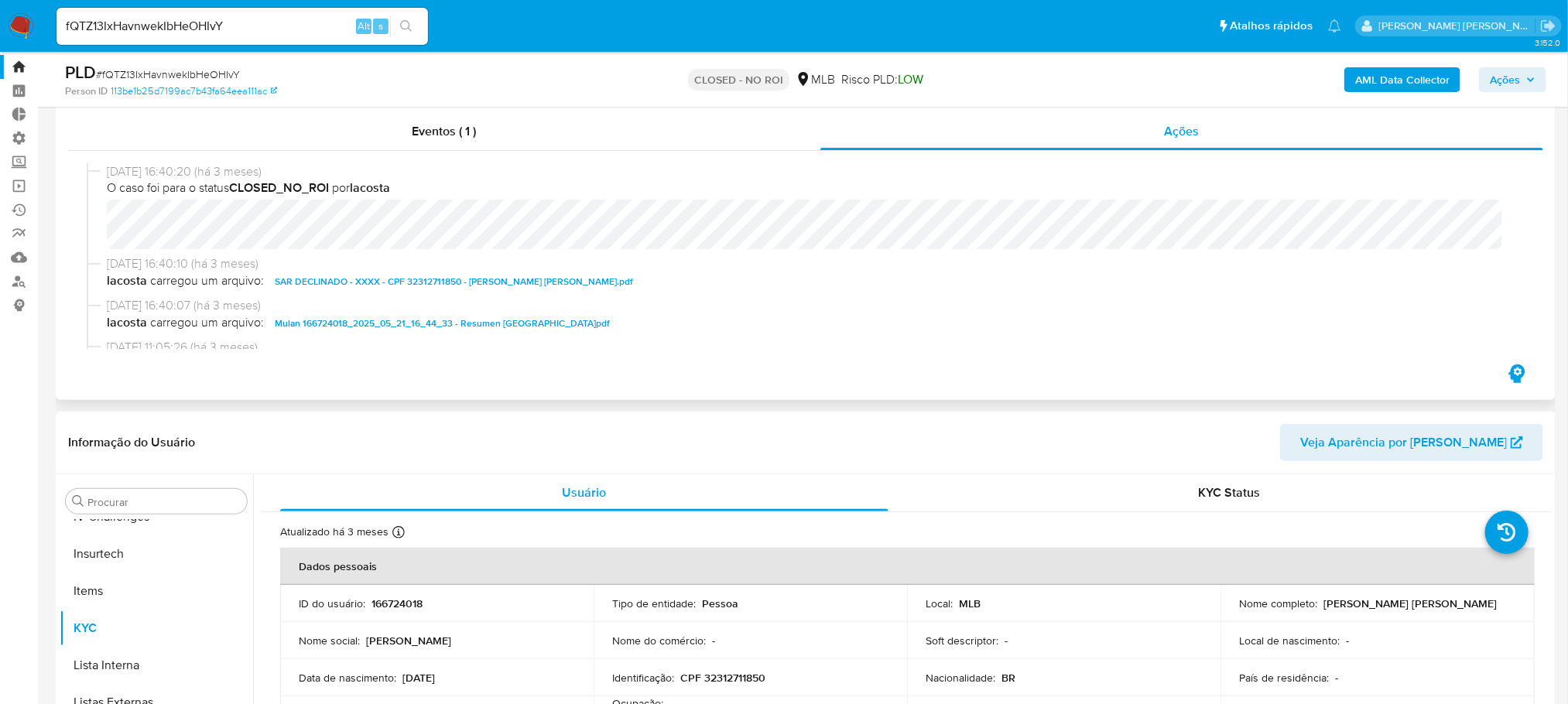
click at [511, 281] on span "SAR DECLINADO - XXXX - CPF 32312711850 - [PERSON_NAME] [PERSON_NAME].pdf" at bounding box center [453, 281] width 358 height 19
